Goal: Task Accomplishment & Management: Manage account settings

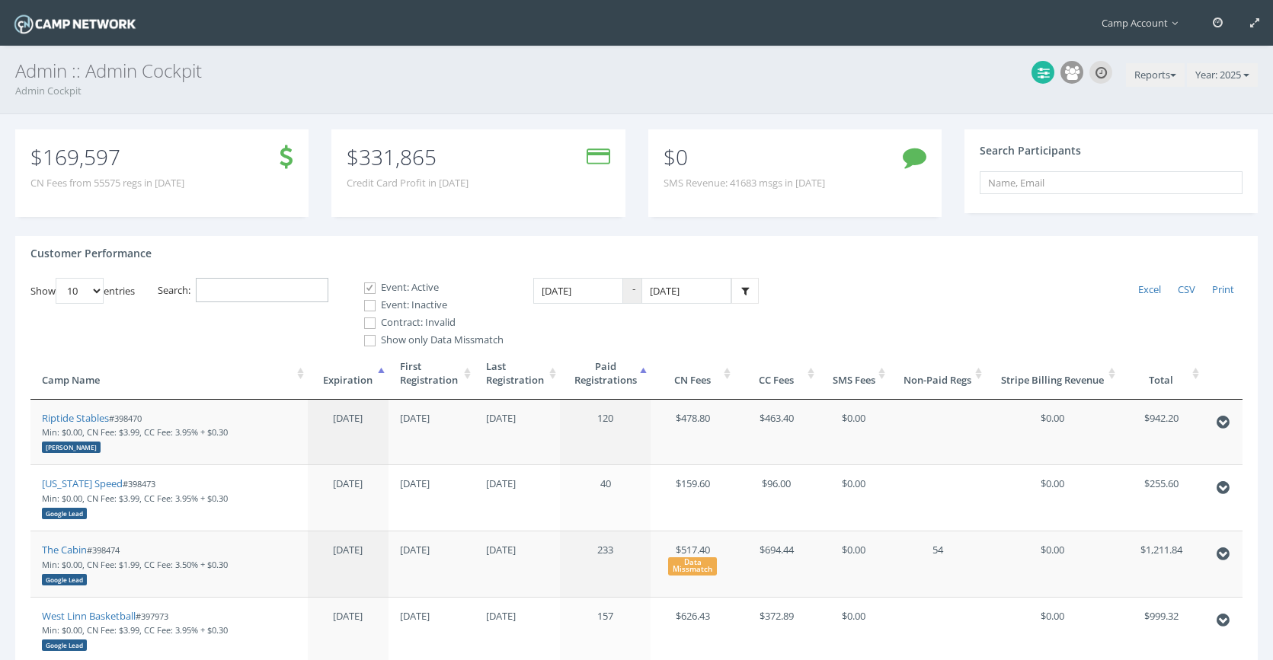
click at [292, 288] on input "Search:" at bounding box center [262, 290] width 133 height 25
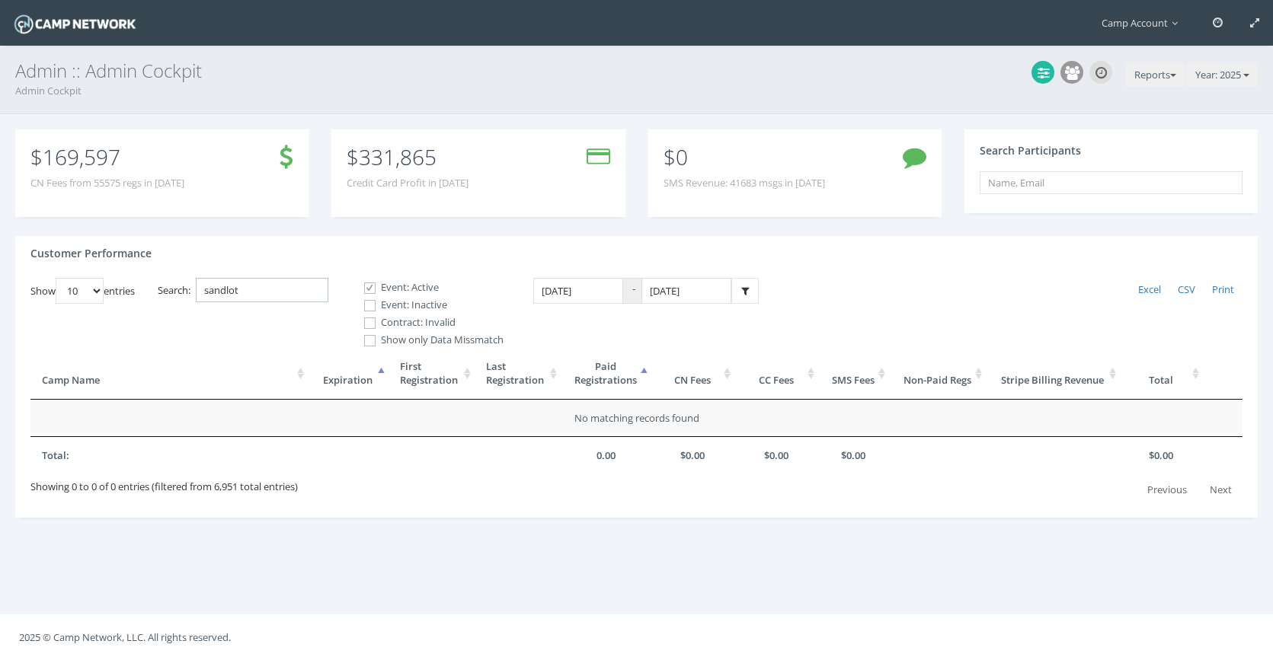
type input "sandlot"
click at [388, 307] on label "Event: Inactive" at bounding box center [427, 305] width 152 height 15
click at [369, 307] on input "Event: Inactive" at bounding box center [361, 306] width 14 height 14
checkbox input "true"
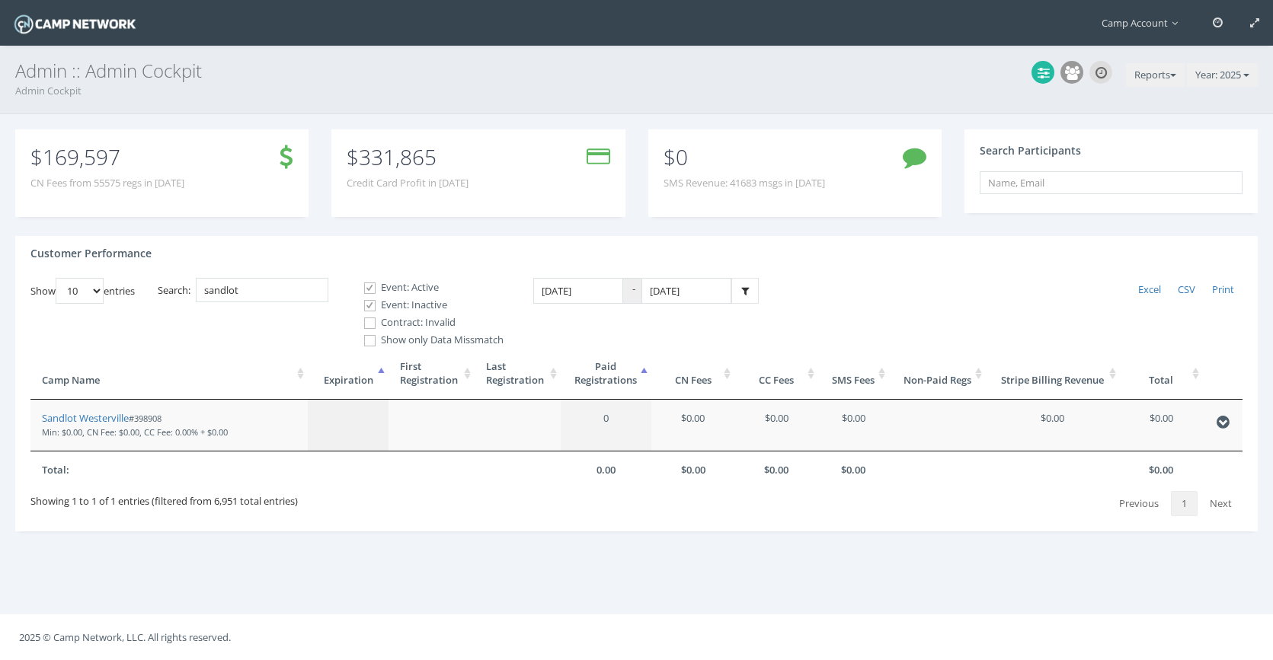
click at [382, 327] on label "Contract: Invalid" at bounding box center [427, 322] width 152 height 15
click at [369, 327] on input "Contract: Invalid" at bounding box center [361, 323] width 14 height 14
checkbox input "true"
click at [110, 420] on link "Sandlot Westerville" at bounding box center [85, 418] width 87 height 14
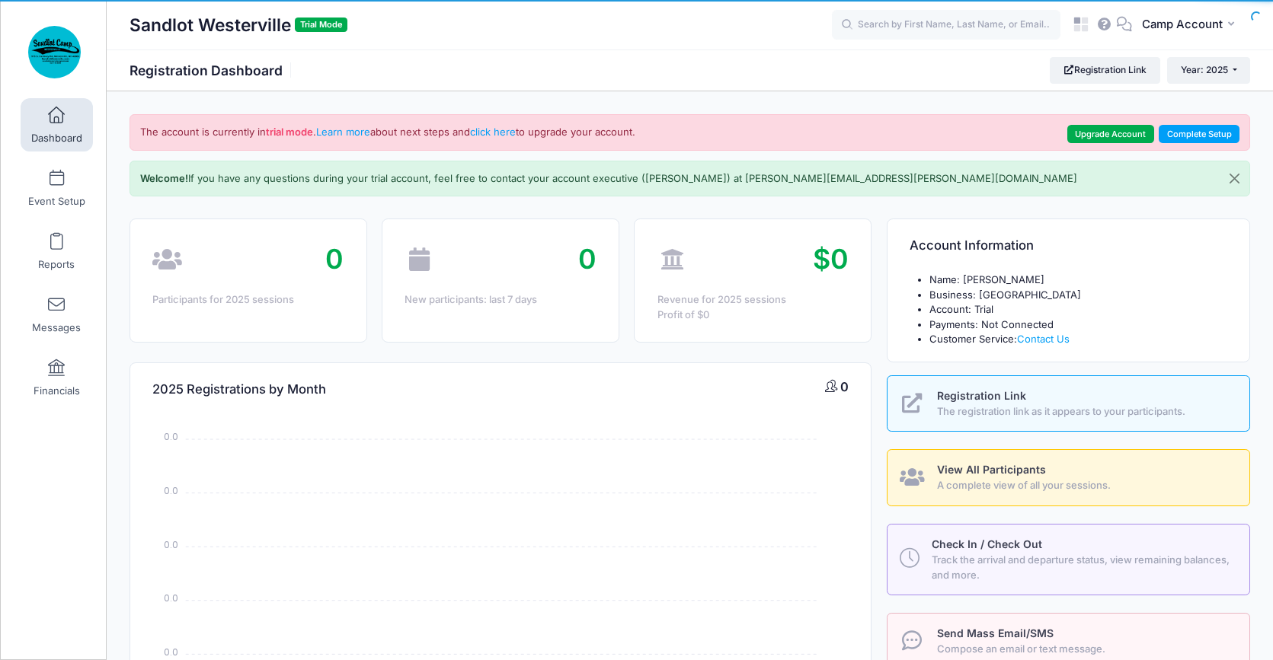
select select
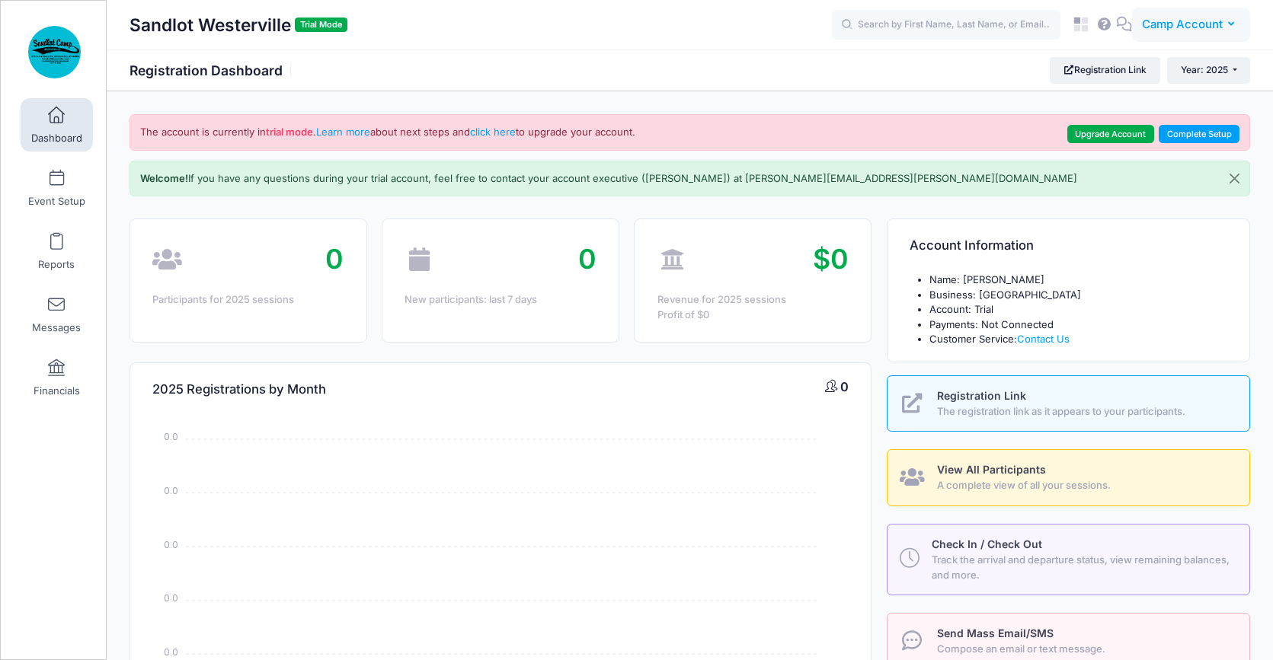
click at [1177, 24] on span "Camp Account" at bounding box center [1182, 24] width 81 height 17
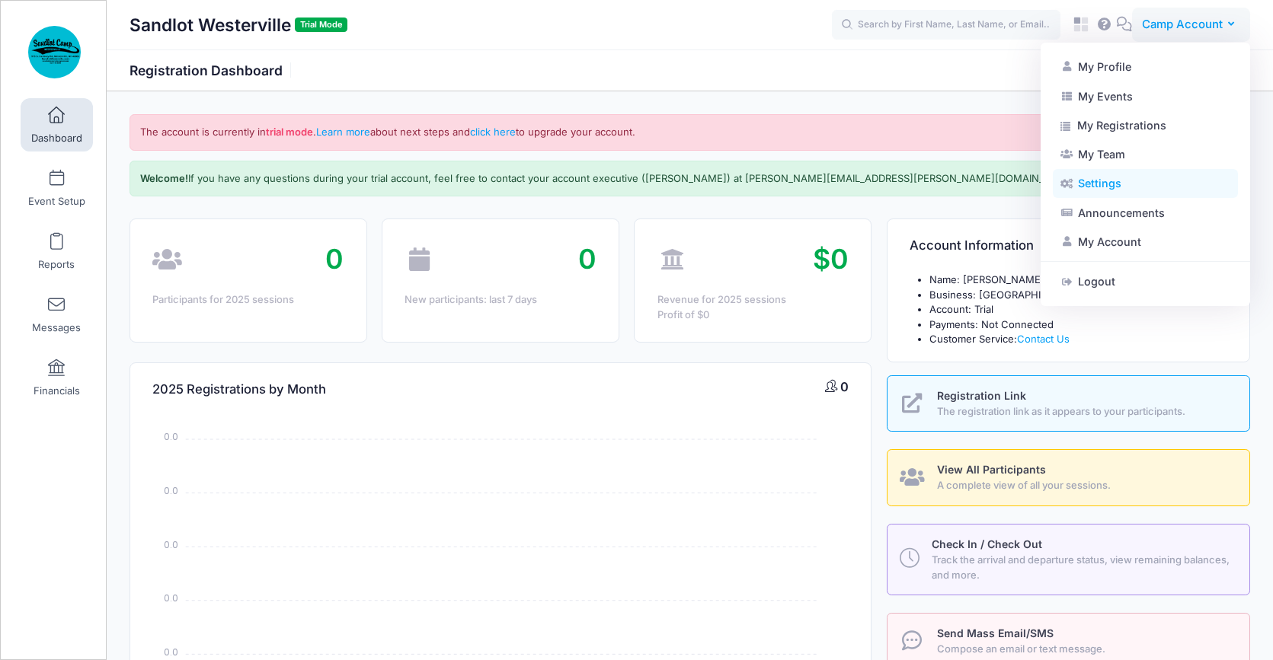
click at [1123, 196] on link "Settings" at bounding box center [1145, 183] width 185 height 29
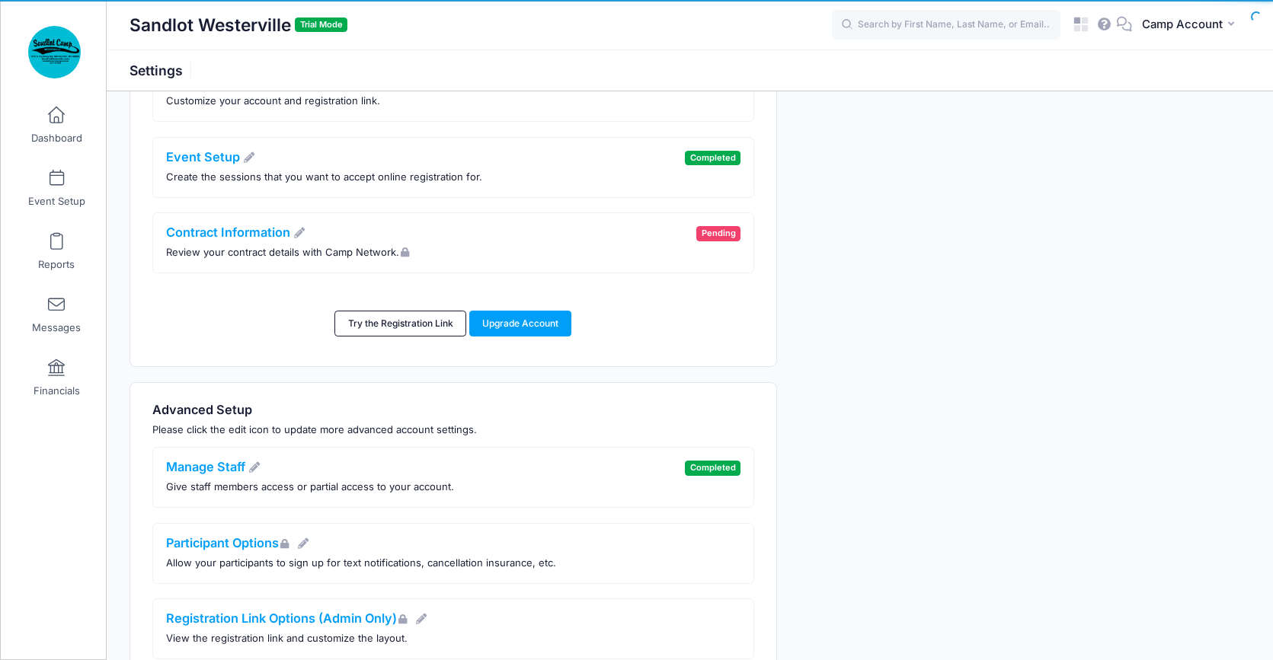
scroll to position [517, 0]
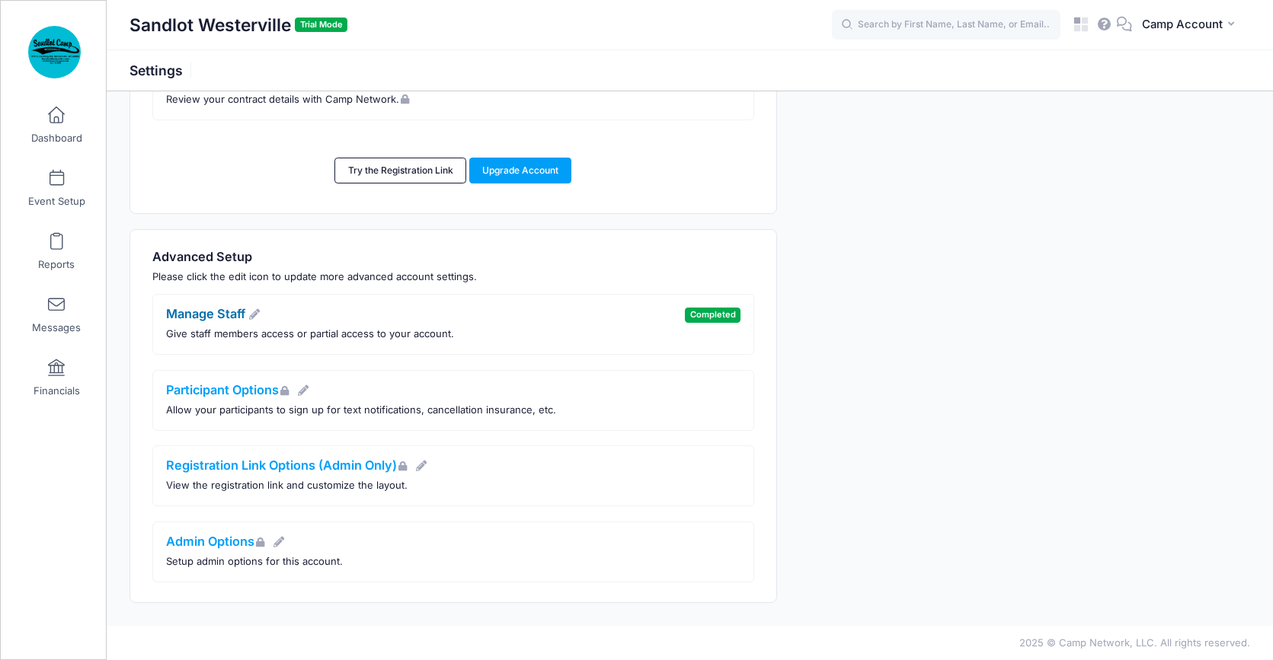
click at [235, 320] on link "Manage Staff" at bounding box center [213, 313] width 95 height 15
